Goal: Task Accomplishment & Management: Complete application form

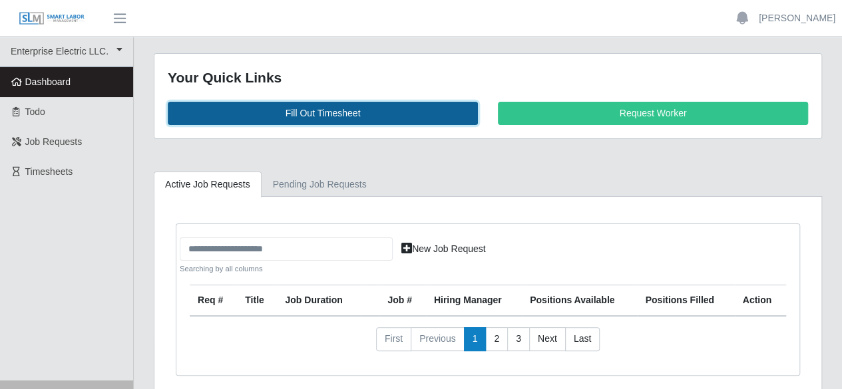
click at [346, 113] on link "Fill Out Timesheet" at bounding box center [323, 113] width 310 height 23
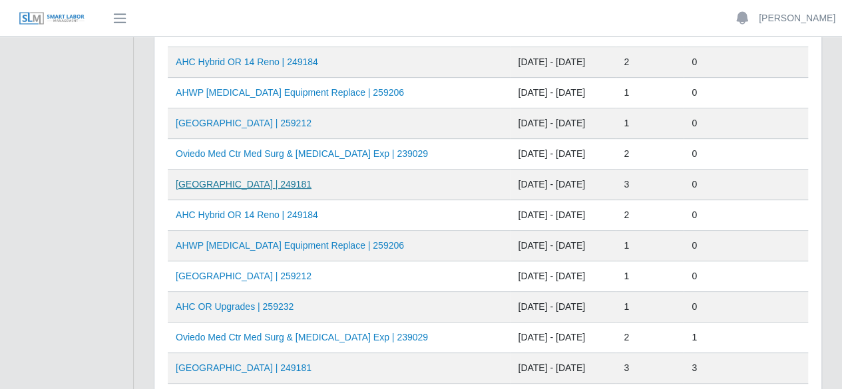
scroll to position [200, 0]
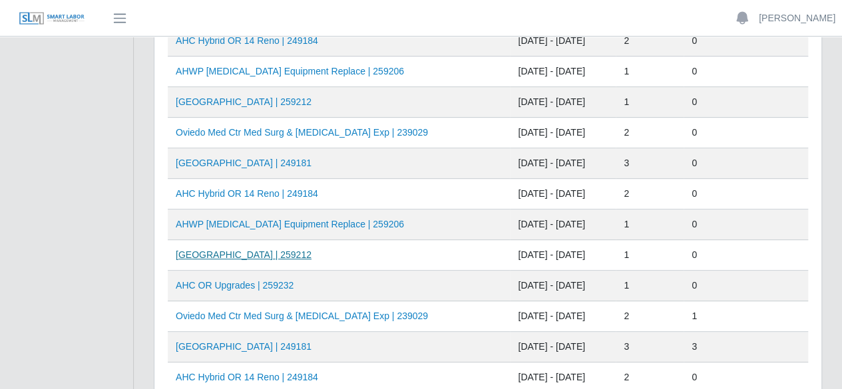
click at [274, 252] on link "HCA Oviedo Medical Center | 259212" at bounding box center [244, 255] width 136 height 11
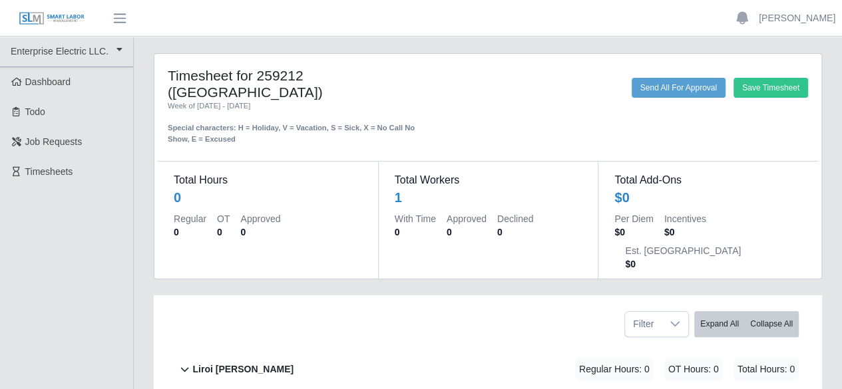
scroll to position [73, 0]
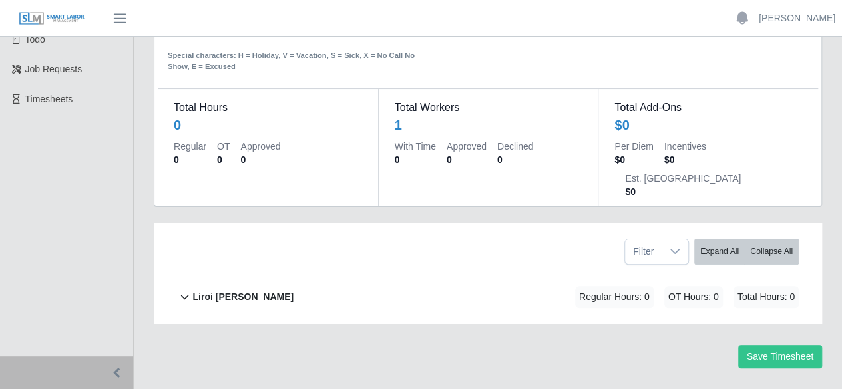
click at [245, 290] on b "Liroi Anguiano" at bounding box center [242, 297] width 101 height 14
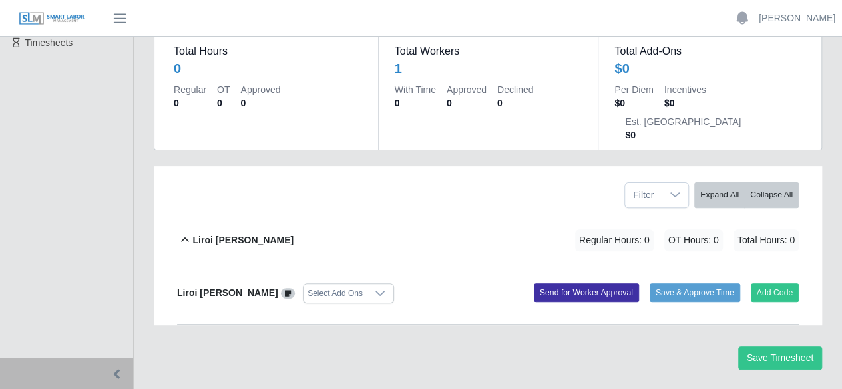
scroll to position [130, 0]
click at [765, 283] on button "Add Code" at bounding box center [775, 292] width 49 height 19
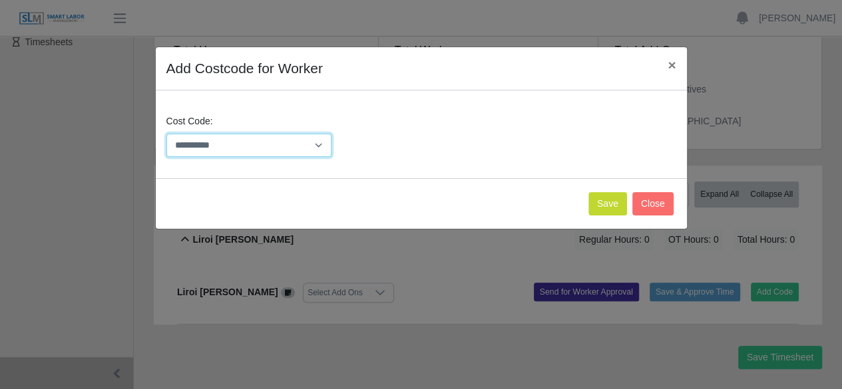
click at [308, 142] on select "**********" at bounding box center [249, 145] width 166 height 23
select select "**********"
click at [166, 134] on select "**********" at bounding box center [249, 145] width 166 height 23
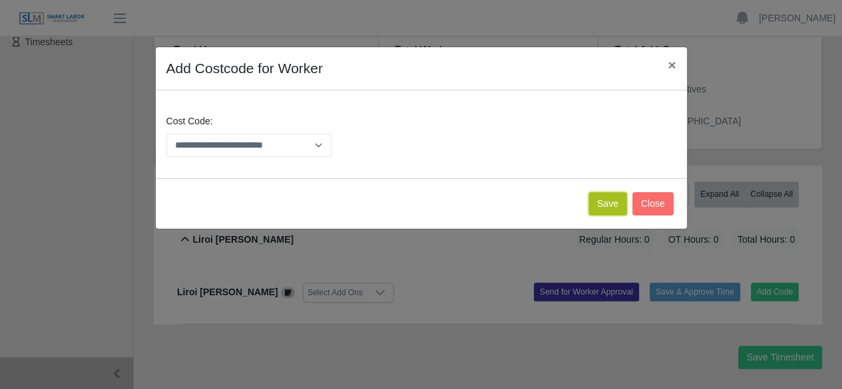
click at [603, 197] on button "Save" at bounding box center [607, 203] width 39 height 23
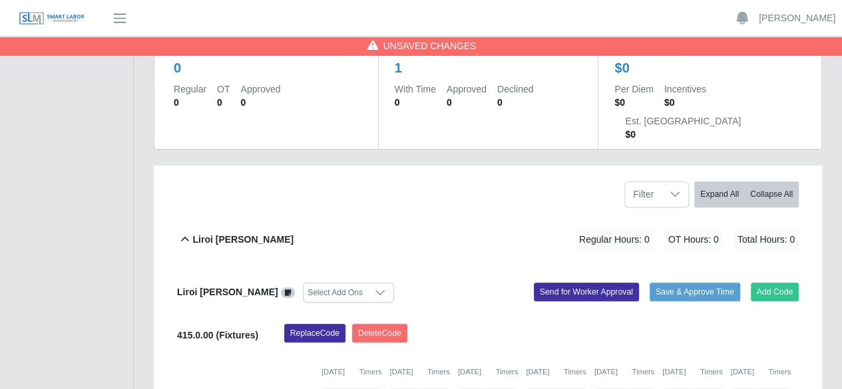
scroll to position [268, 0]
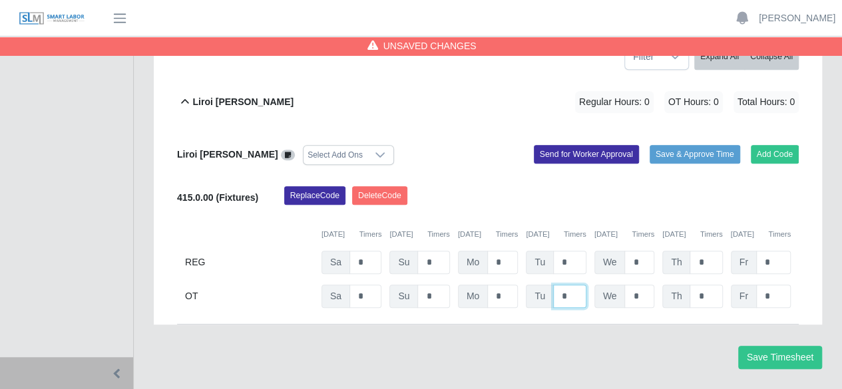
click at [569, 285] on input "*" at bounding box center [569, 296] width 33 height 23
type input "*"
click at [580, 251] on input "*" at bounding box center [569, 262] width 33 height 23
type input "*"
click at [784, 346] on button "Save Timesheet" at bounding box center [780, 357] width 84 height 23
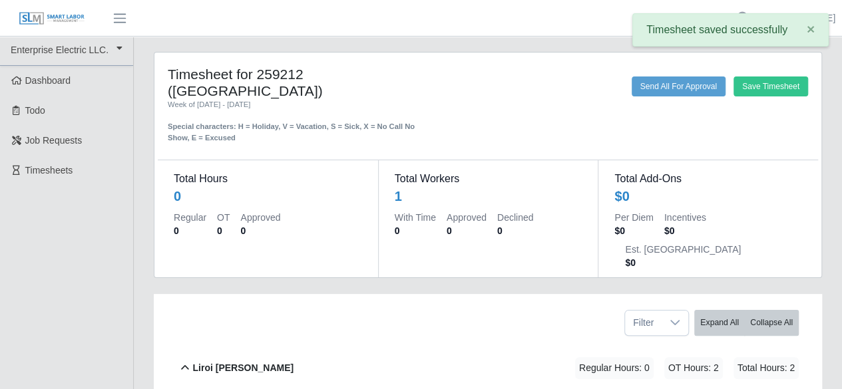
scroll to position [0, 0]
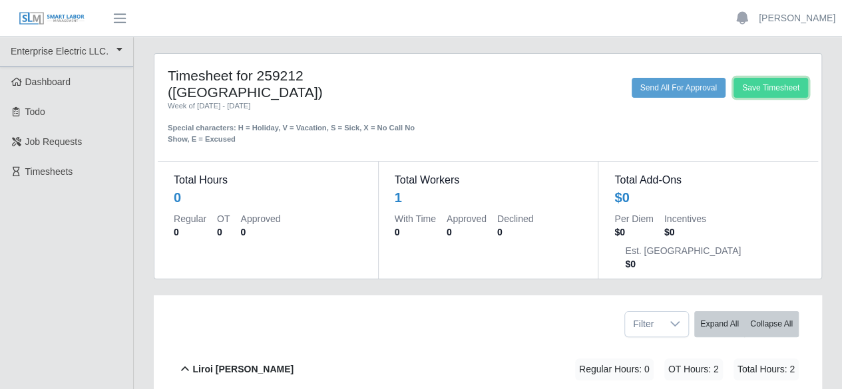
click at [776, 83] on button "Save Timesheet" at bounding box center [771, 88] width 75 height 20
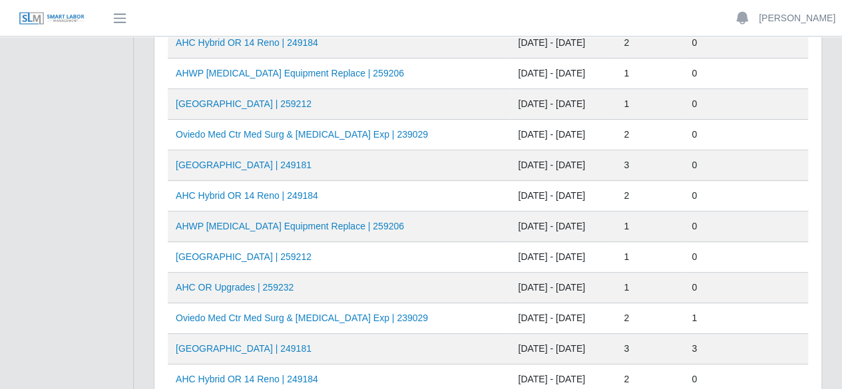
scroll to position [200, 0]
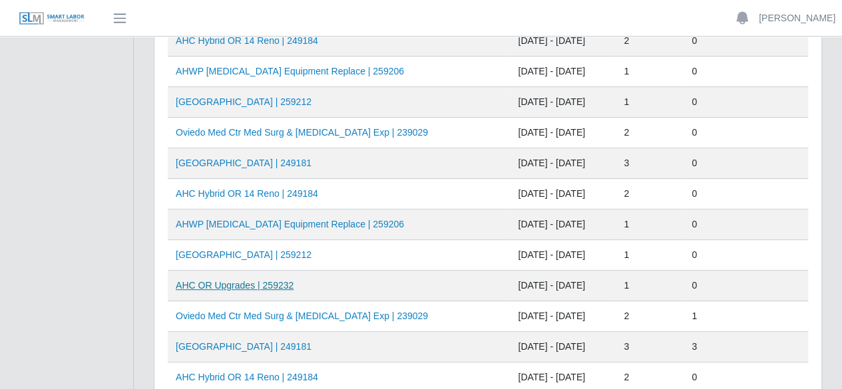
click at [264, 282] on link "AHC OR Upgrades | 259232" at bounding box center [235, 285] width 118 height 11
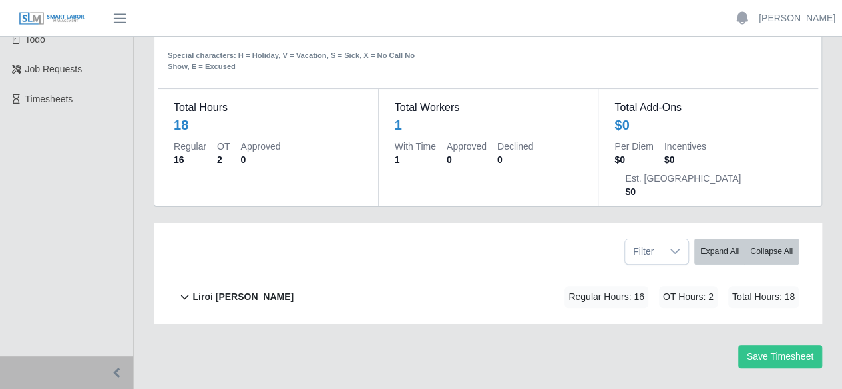
click at [208, 290] on b "Liroi [PERSON_NAME]" at bounding box center [242, 297] width 101 height 14
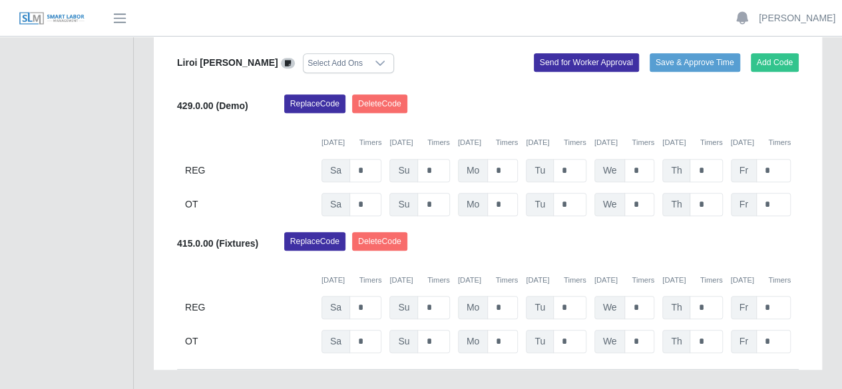
scroll to position [338, 0]
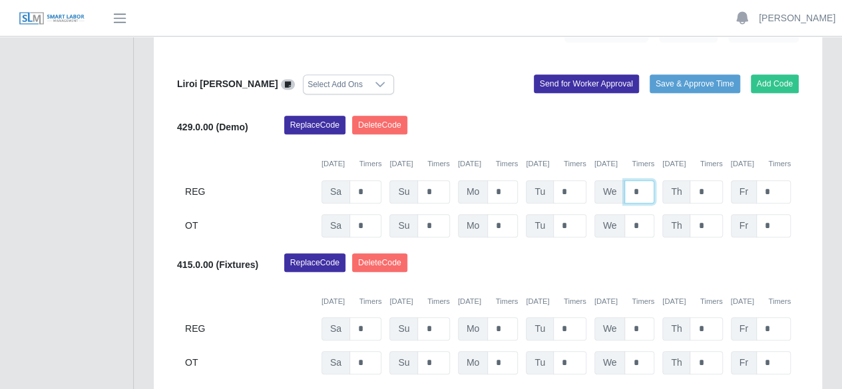
click at [642, 180] on input "*" at bounding box center [639, 191] width 30 height 23
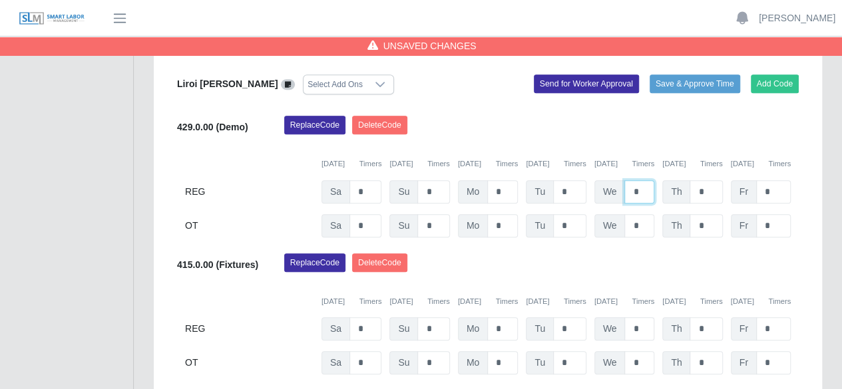
type input "*"
click at [652, 318] on input "*" at bounding box center [639, 329] width 30 height 23
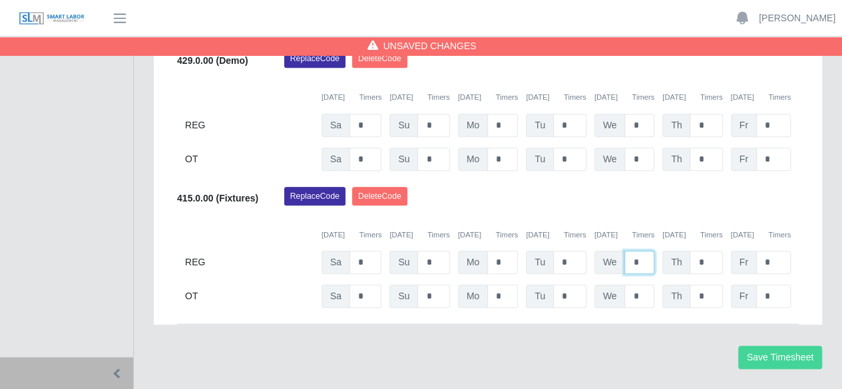
type input "*"
click at [795, 346] on button "Save Timesheet" at bounding box center [780, 357] width 84 height 23
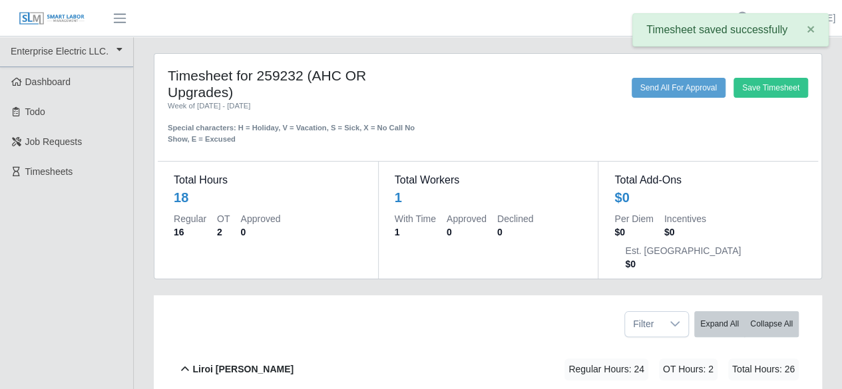
scroll to position [0, 0]
click at [774, 94] on button "Save Timesheet" at bounding box center [771, 88] width 75 height 20
